Goal: Task Accomplishment & Management: Use online tool/utility

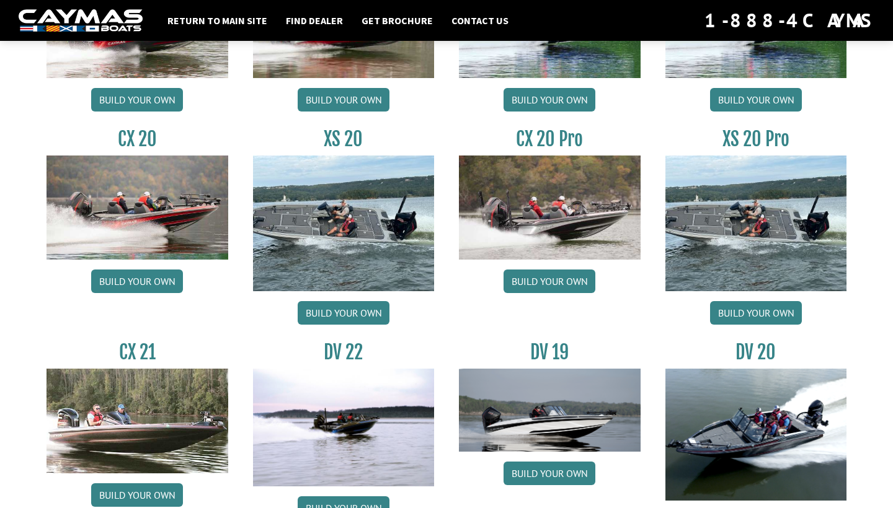
scroll to position [1184, 0]
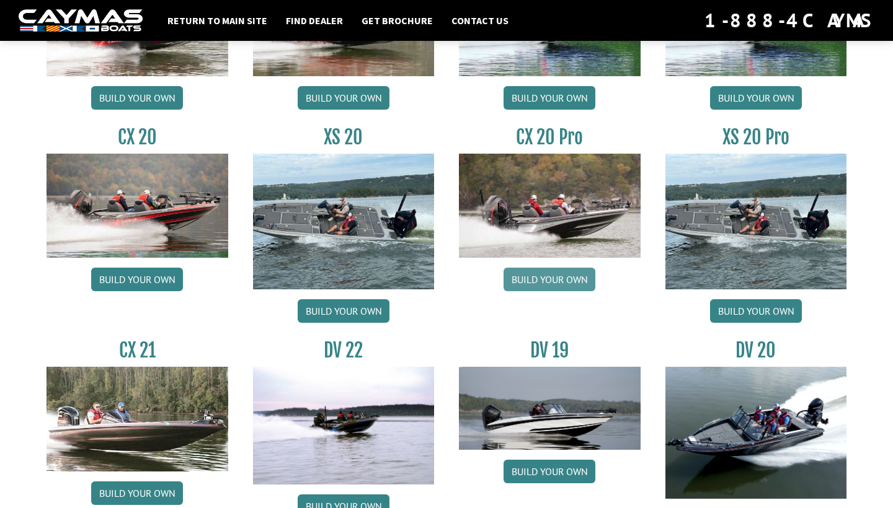
click at [540, 281] on link "Build your own" at bounding box center [549, 280] width 92 height 24
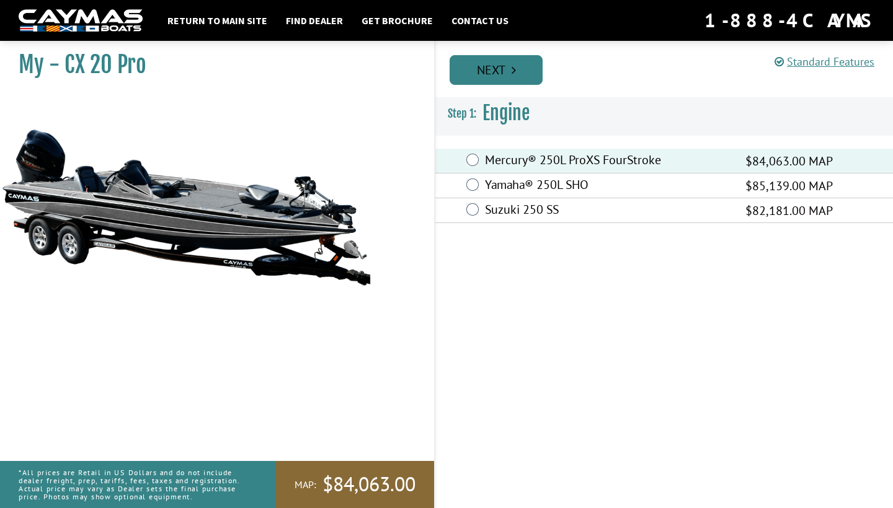
click at [494, 74] on link "Next" at bounding box center [495, 70] width 93 height 30
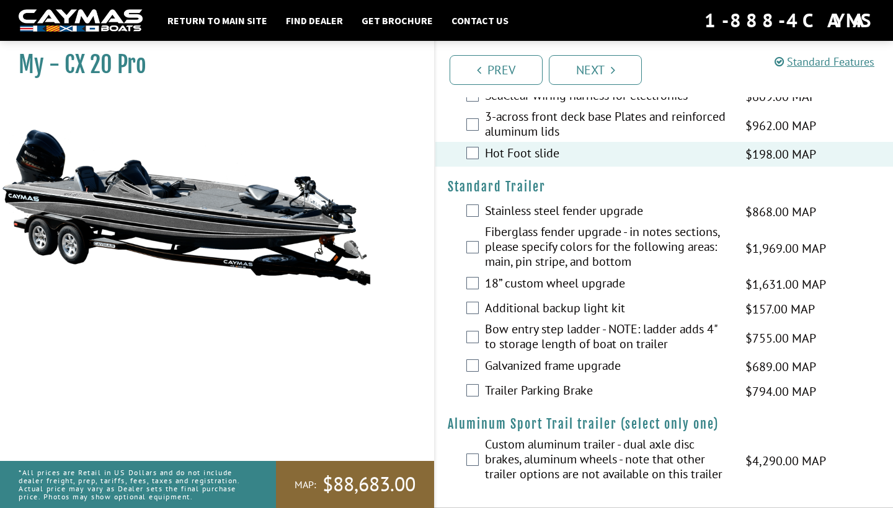
scroll to position [2225, 0]
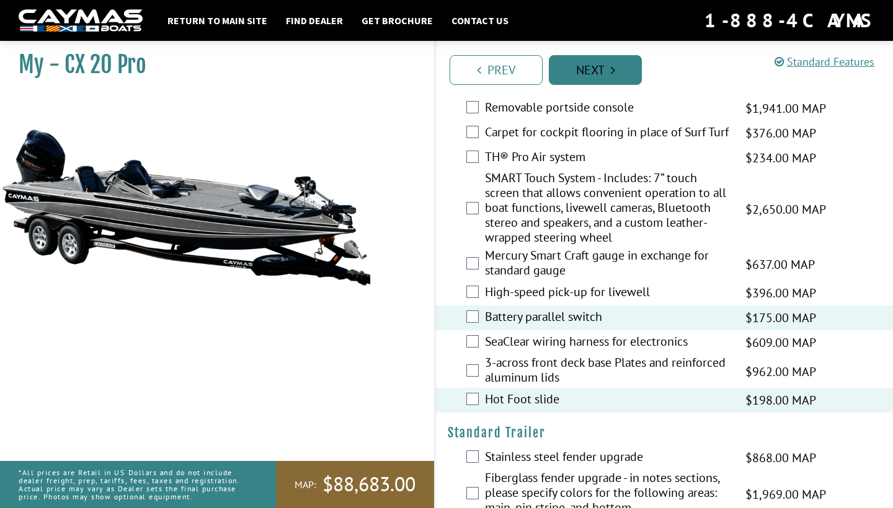
click at [593, 75] on link "Next" at bounding box center [595, 70] width 93 height 30
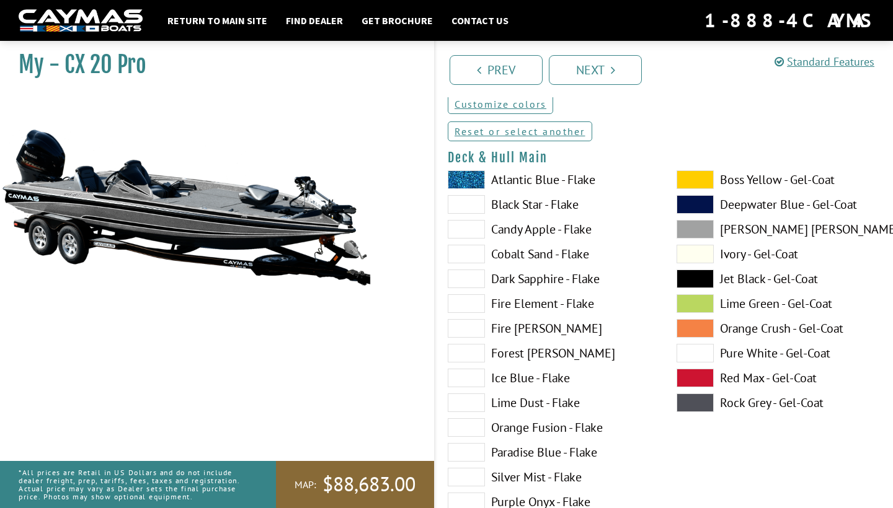
scroll to position [81, 0]
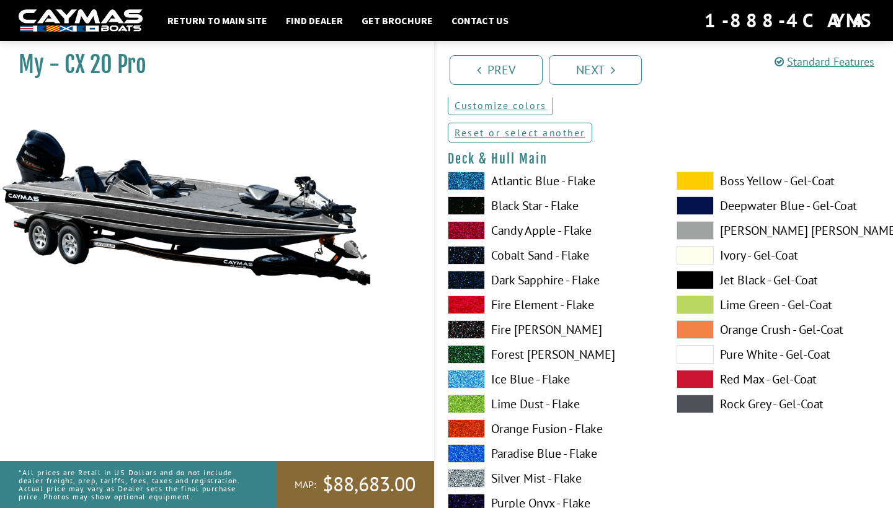
click at [519, 214] on label "Black Star - Flake" at bounding box center [549, 205] width 204 height 19
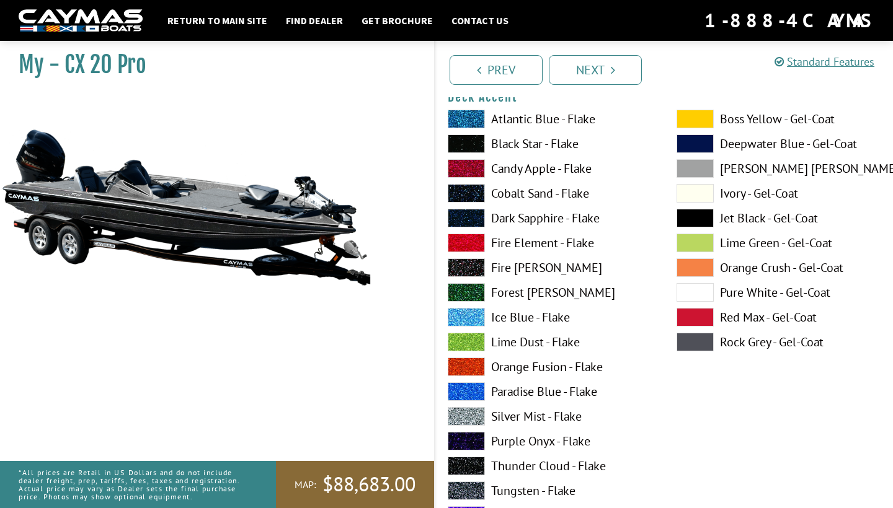
scroll to position [650, 0]
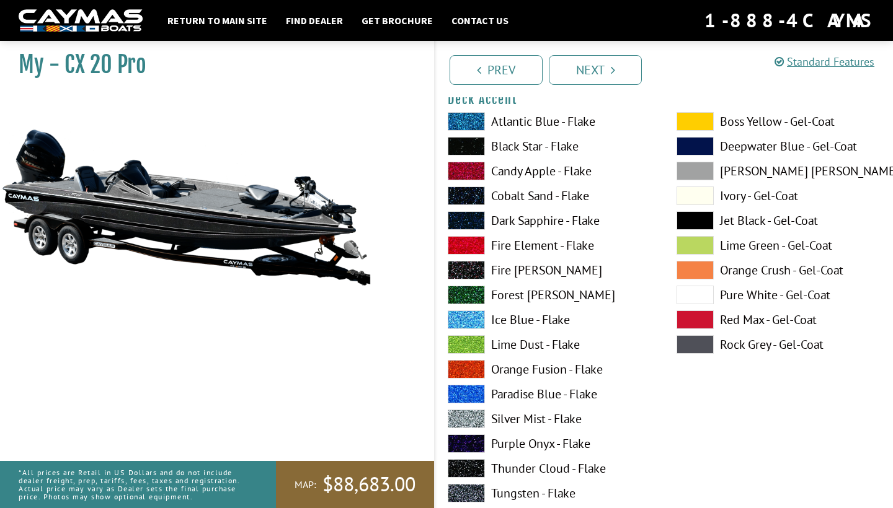
click at [702, 219] on span at bounding box center [694, 220] width 37 height 19
click at [696, 341] on span at bounding box center [694, 344] width 37 height 19
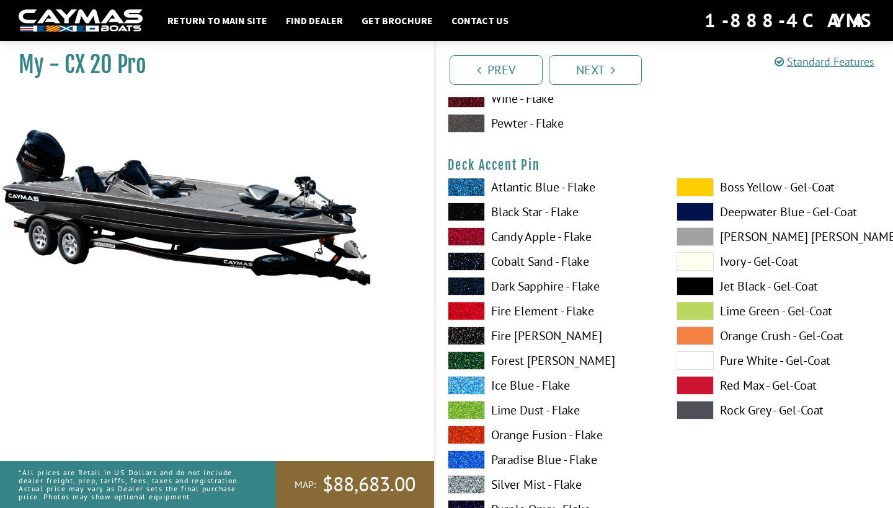
scroll to position [1099, 0]
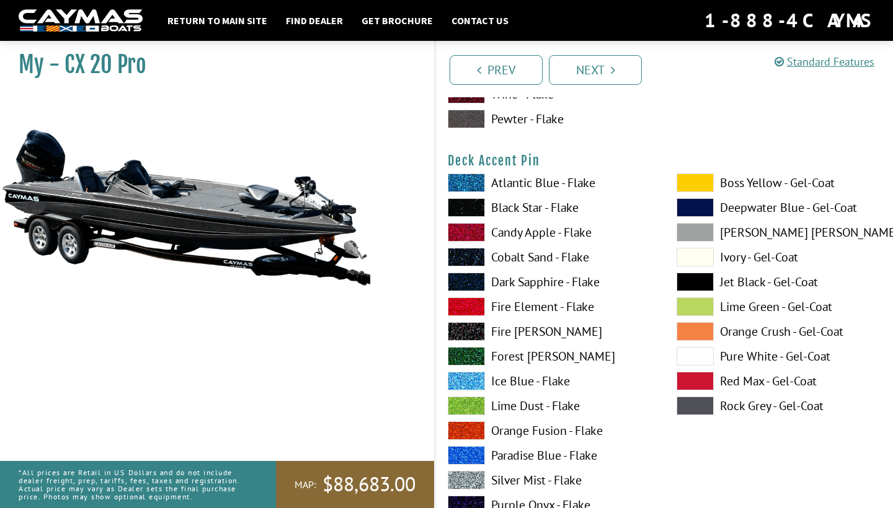
click at [515, 211] on label "Black Star - Flake" at bounding box center [549, 207] width 204 height 19
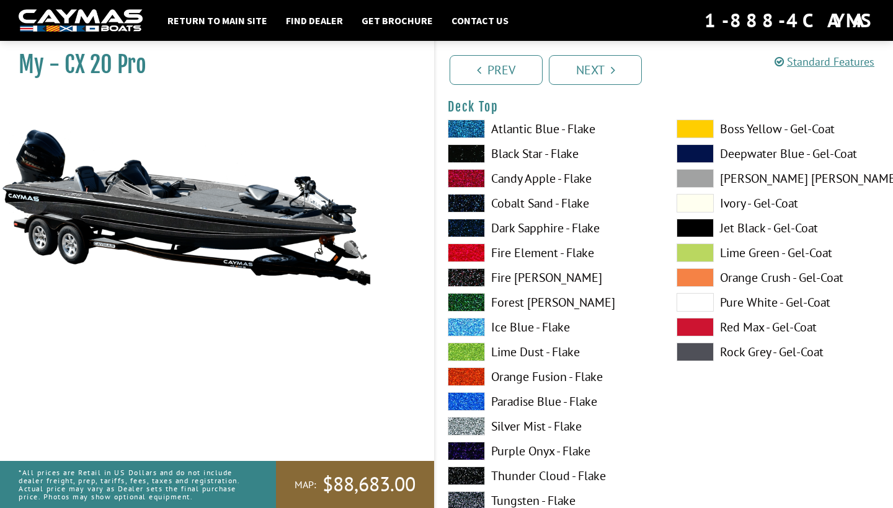
scroll to position [1664, 0]
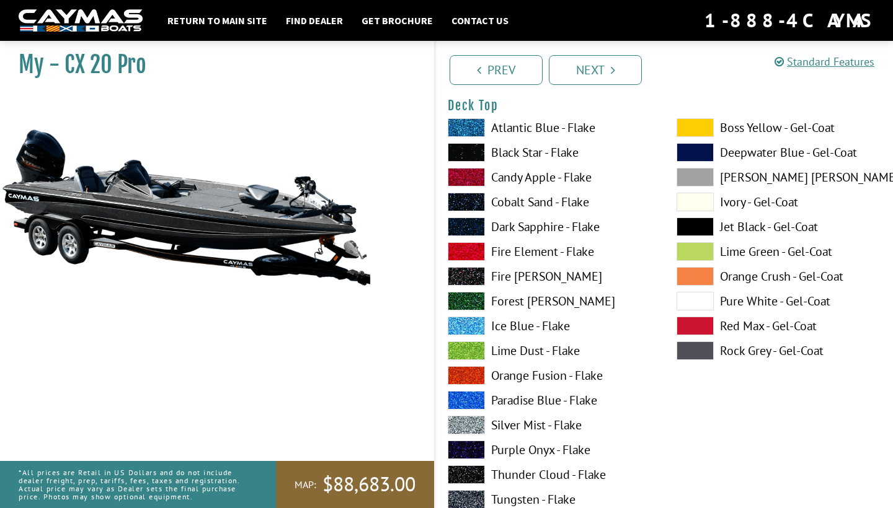
click at [715, 250] on label "Lime Green - Gel-Coat" at bounding box center [778, 251] width 204 height 19
click at [723, 231] on label "Jet Black - Gel-Coat" at bounding box center [778, 227] width 204 height 19
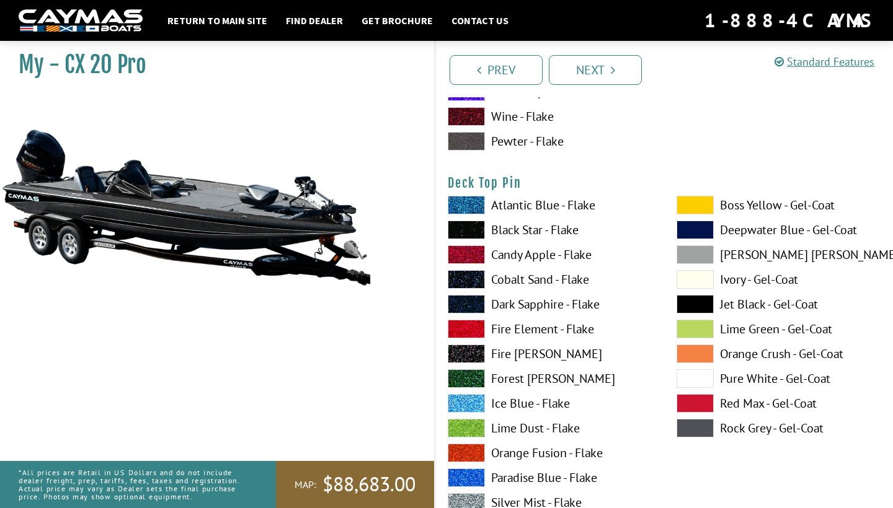
scroll to position [2098, 0]
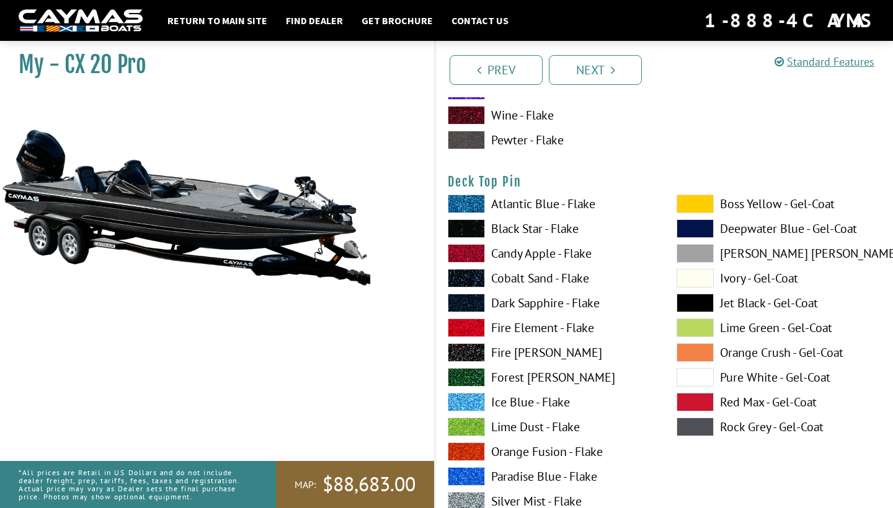
click at [703, 208] on span at bounding box center [694, 204] width 37 height 19
click at [511, 450] on label "Orange Fusion - Flake" at bounding box center [549, 452] width 204 height 19
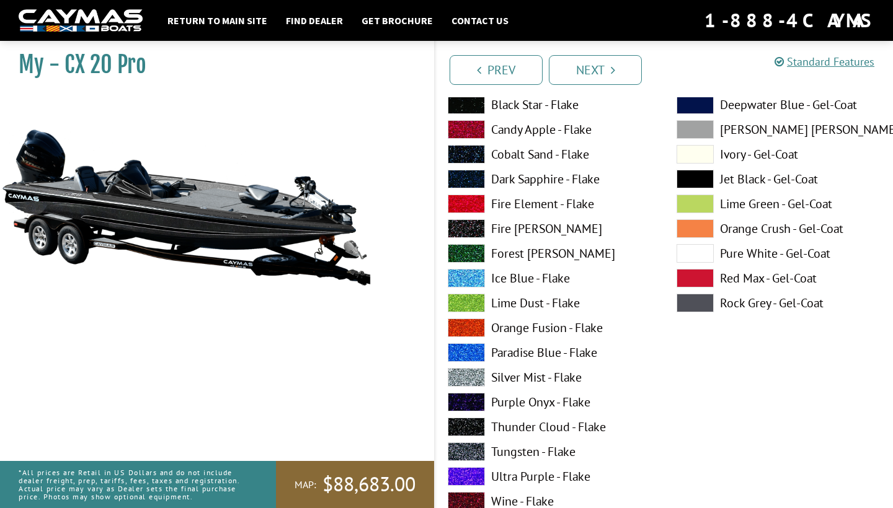
scroll to position [2262, 0]
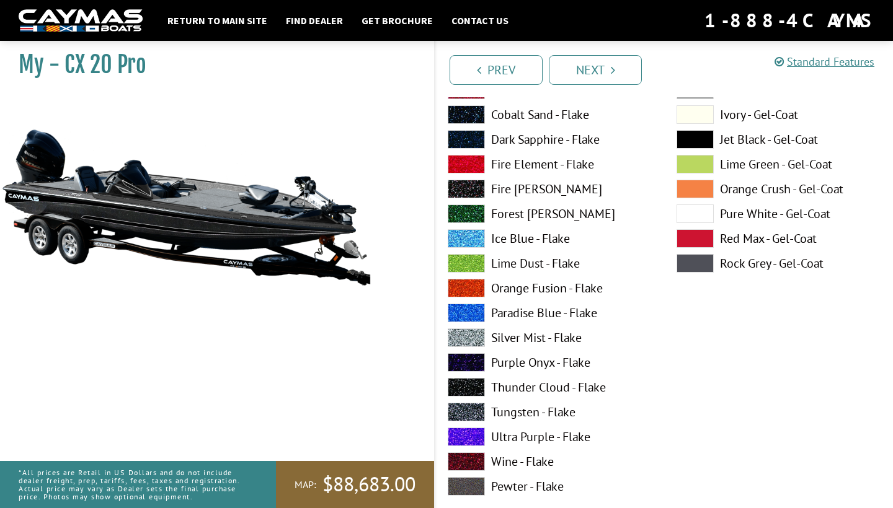
click at [515, 340] on label "Silver Mist - Flake" at bounding box center [549, 337] width 204 height 19
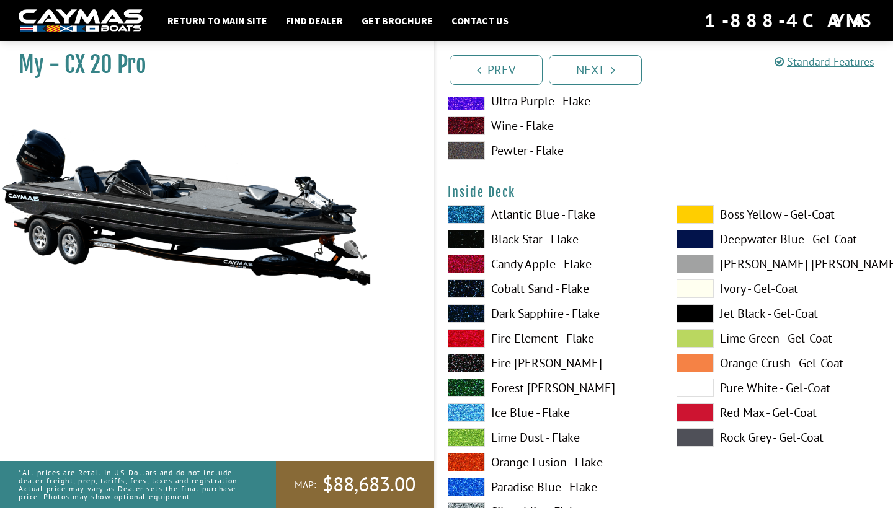
scroll to position [2599, 0]
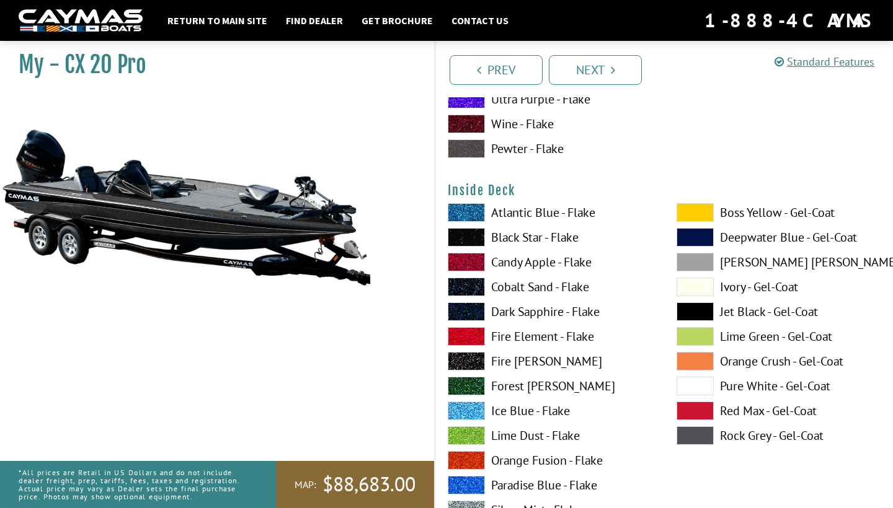
click at [516, 362] on label "Fire [PERSON_NAME]" at bounding box center [549, 361] width 204 height 19
click at [509, 239] on label "Black Star - Flake" at bounding box center [549, 237] width 204 height 19
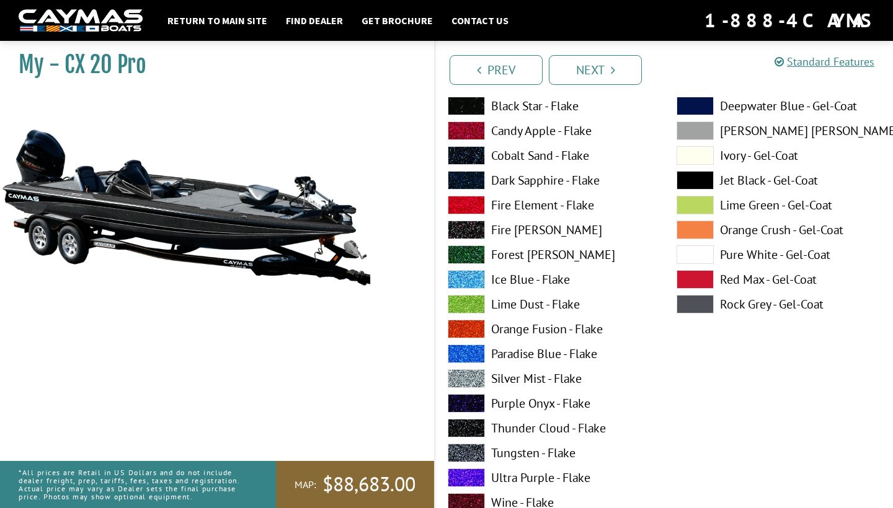
scroll to position [3245, 0]
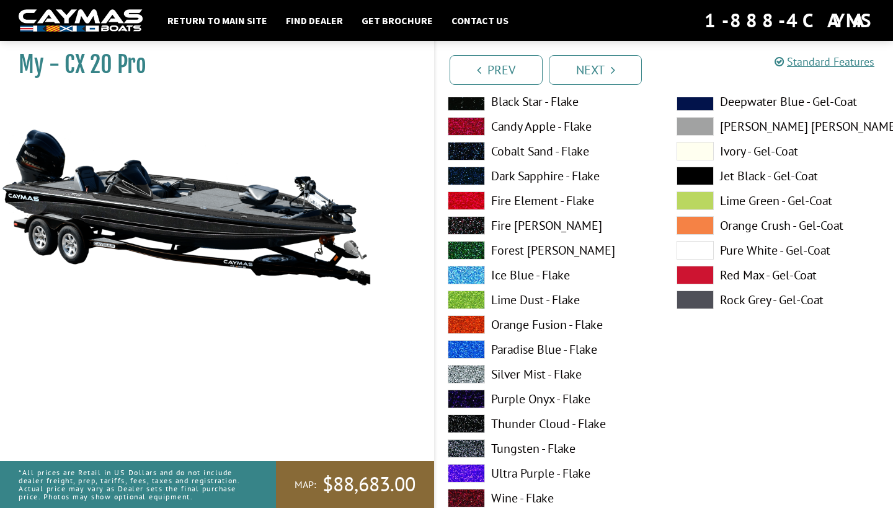
click at [701, 229] on span at bounding box center [694, 225] width 37 height 19
click at [710, 175] on span at bounding box center [694, 176] width 37 height 19
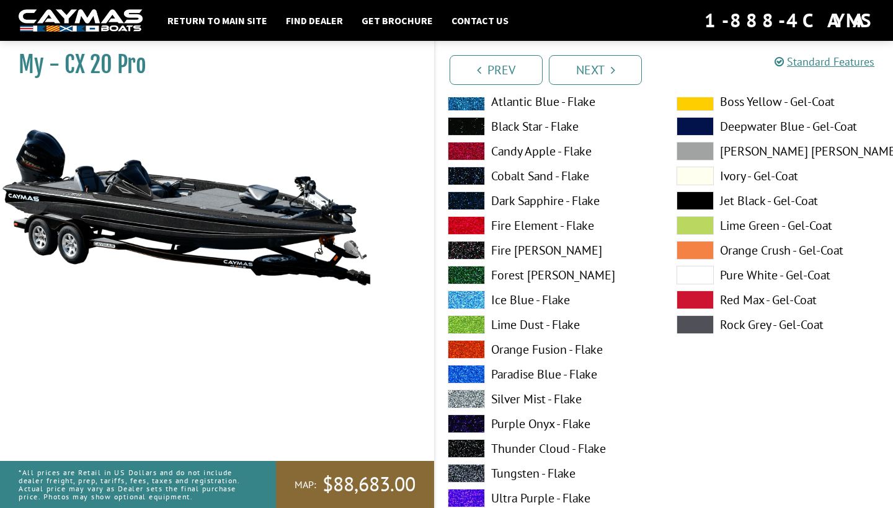
scroll to position [3732, 0]
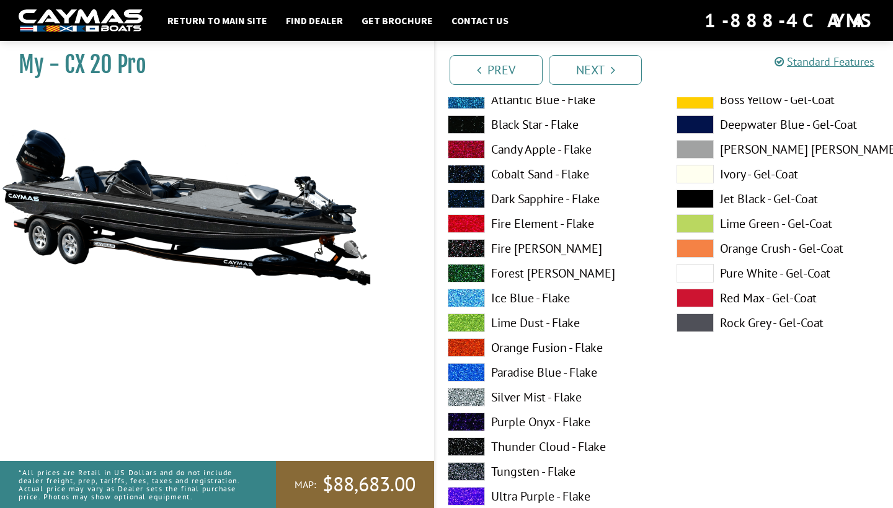
click at [695, 298] on span at bounding box center [694, 298] width 37 height 19
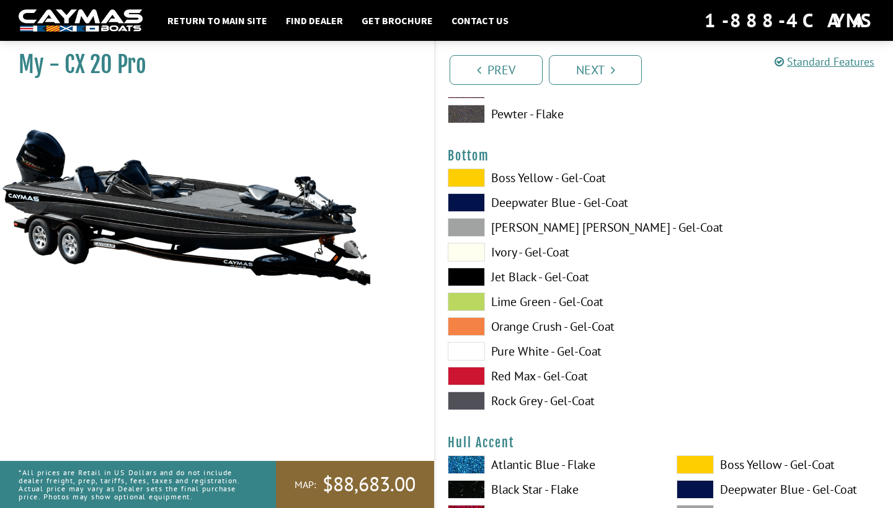
scroll to position [4676, 0]
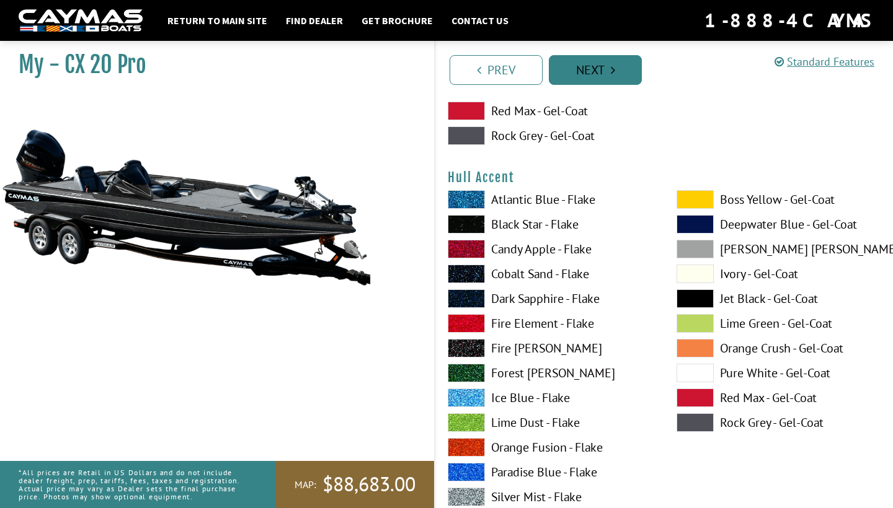
click at [571, 63] on link "Next" at bounding box center [595, 70] width 93 height 30
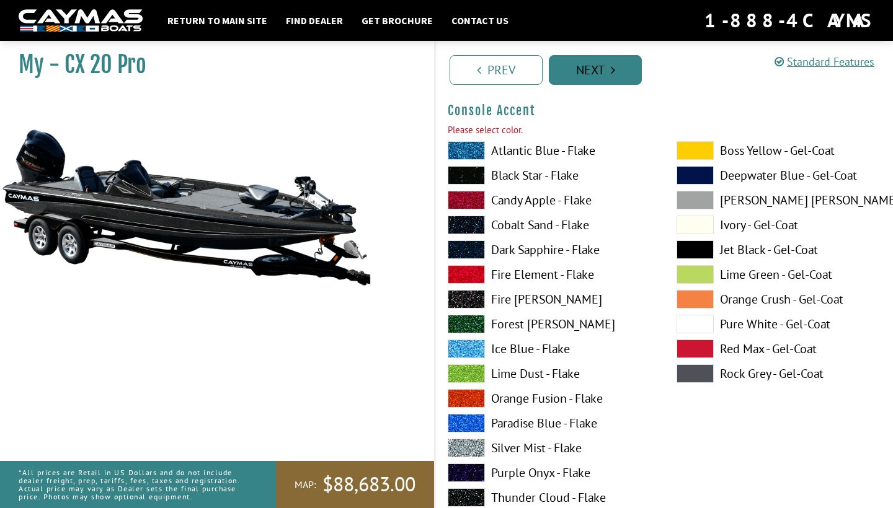
scroll to position [3699, 0]
click at [571, 67] on link "Next" at bounding box center [595, 70] width 93 height 30
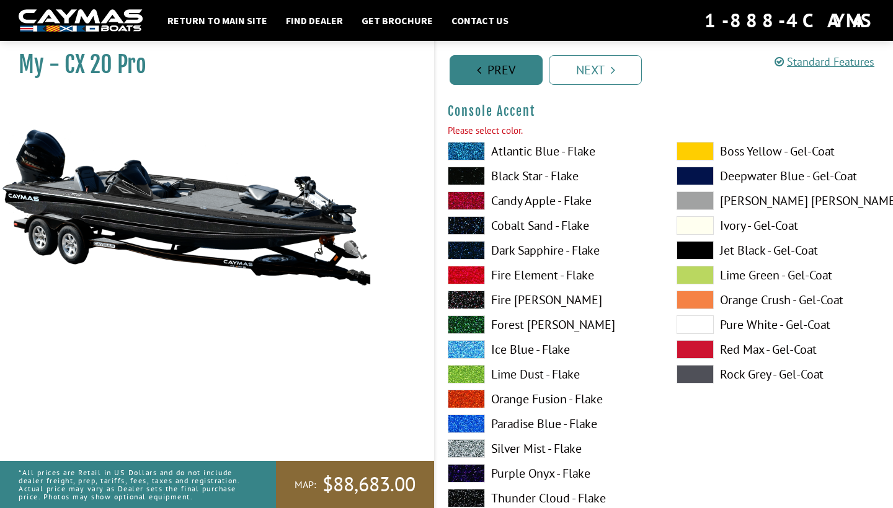
click at [495, 58] on link "Prev" at bounding box center [495, 70] width 93 height 30
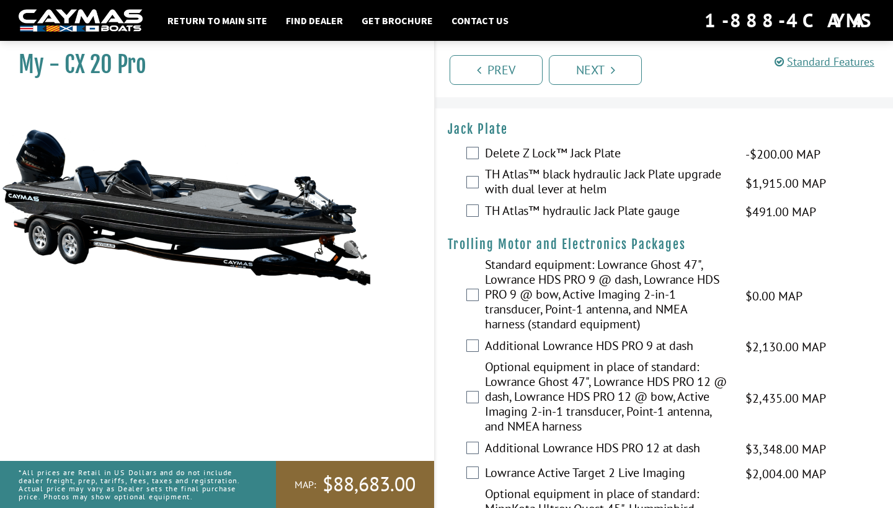
scroll to position [0, 0]
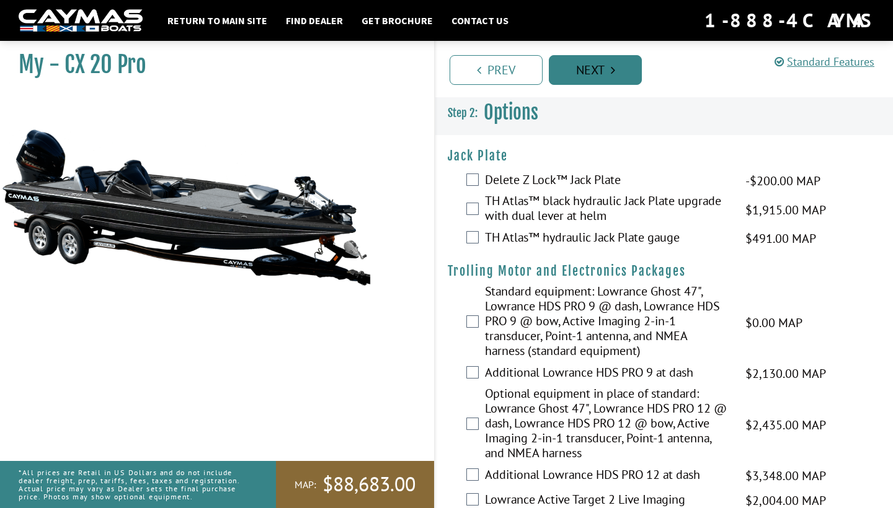
click at [594, 81] on link "Next" at bounding box center [595, 70] width 93 height 30
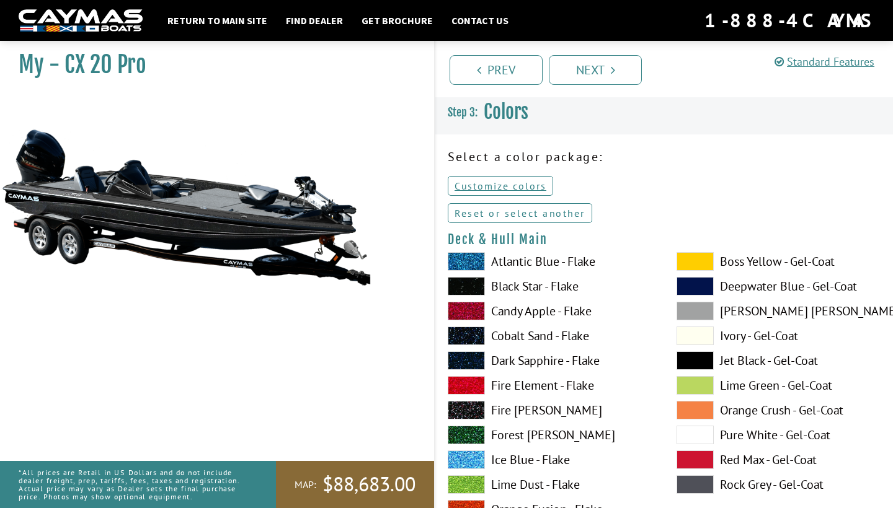
click at [545, 212] on link "Reset or select another" at bounding box center [519, 213] width 144 height 20
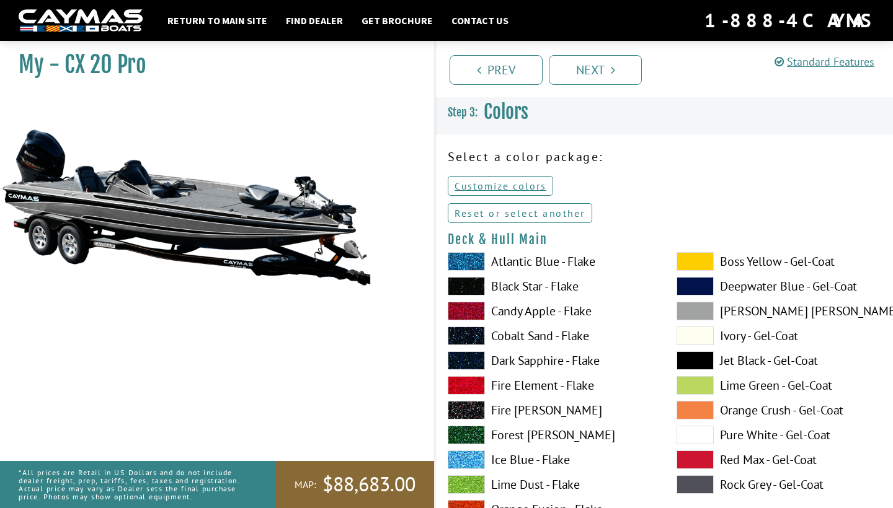
click at [503, 218] on link "Reset or select another" at bounding box center [519, 213] width 144 height 20
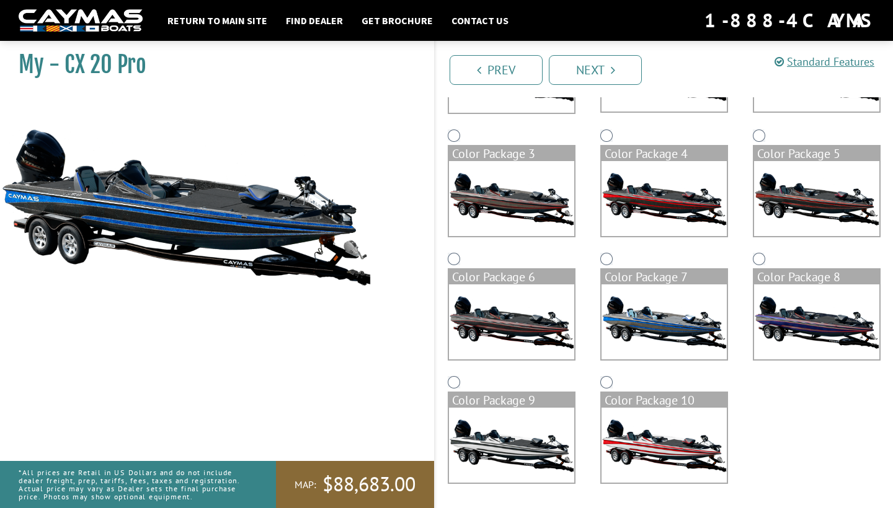
scroll to position [201, 0]
click at [520, 320] on img at bounding box center [511, 321] width 125 height 75
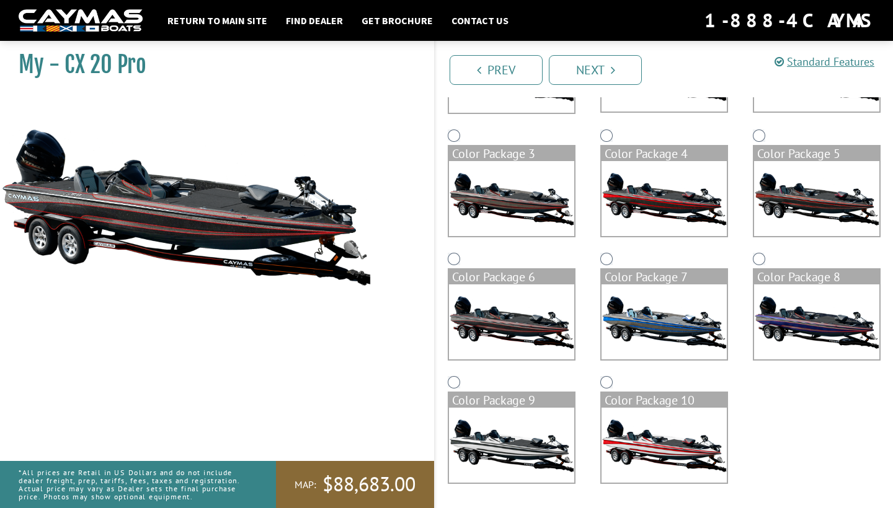
click at [552, 201] on img at bounding box center [511, 198] width 125 height 75
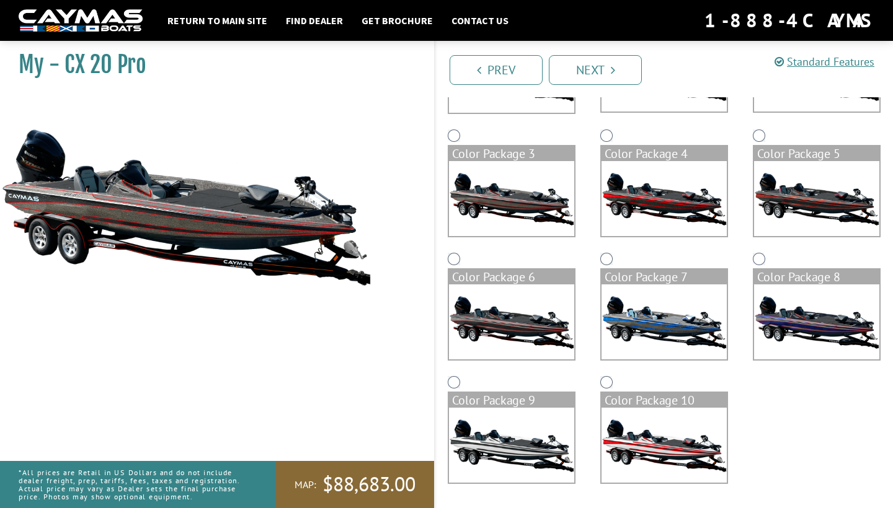
click at [512, 325] on img at bounding box center [511, 321] width 125 height 75
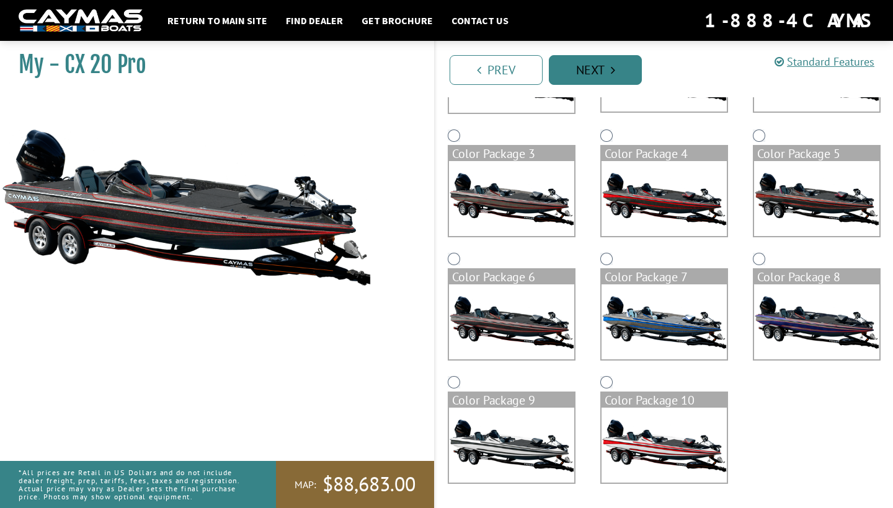
click at [618, 78] on link "Next" at bounding box center [595, 70] width 93 height 30
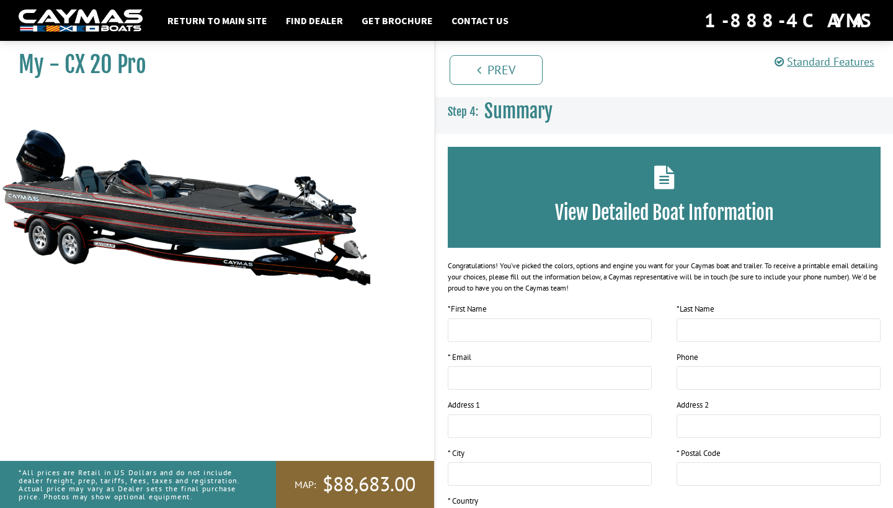
scroll to position [0, 0]
